Goal: Submit feedback/report problem: Provide input to the site owners about the experience or issues

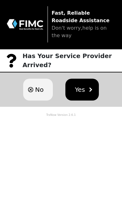
click at [85, 93] on button "Yes" at bounding box center [81, 90] width 33 height 22
